Goal: Information Seeking & Learning: Compare options

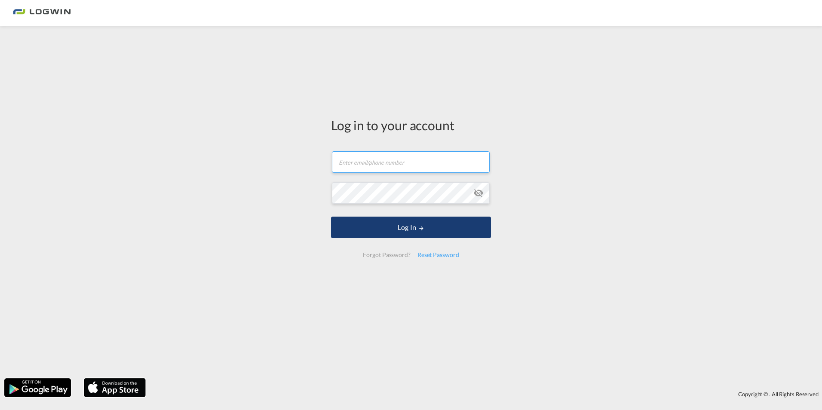
type input "[PERSON_NAME][EMAIL_ADDRESS][PERSON_NAME][DOMAIN_NAME]"
click at [428, 231] on button "Log In" at bounding box center [411, 228] width 160 height 22
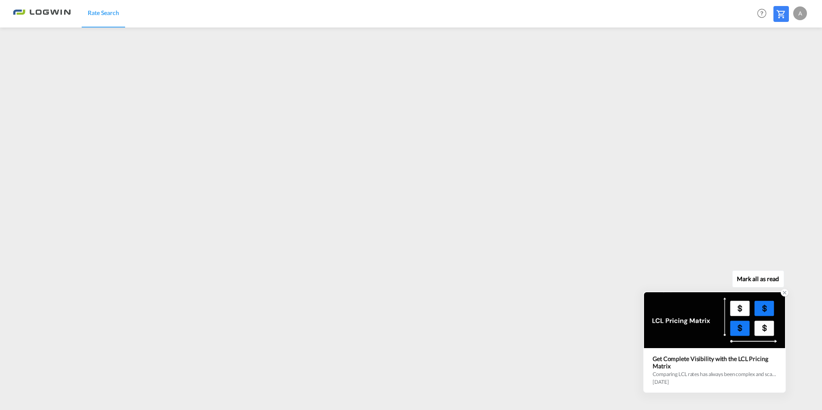
click at [782, 293] on icon at bounding box center [785, 293] width 6 height 6
